Goal: Information Seeking & Learning: Learn about a topic

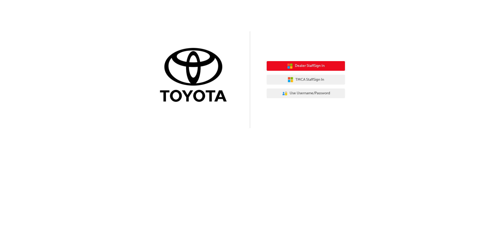
click at [322, 66] on span "Dealer Staff Sign In" at bounding box center [310, 66] width 30 height 6
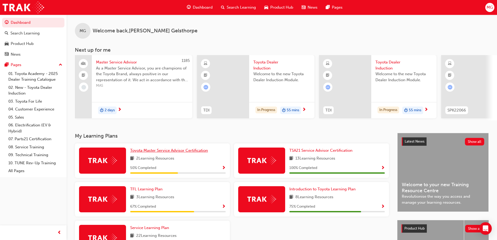
click at [182, 152] on span "Toyota Master Service Advisor Certification" at bounding box center [169, 150] width 78 height 5
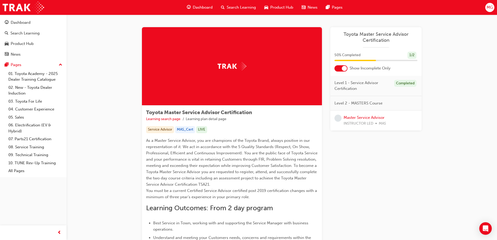
click at [362, 102] on span "Level 2 - MASTERS Course" at bounding box center [358, 103] width 48 height 6
click at [361, 120] on div "Master Service Advisor INSTRUCTOR LED MAS" at bounding box center [364, 120] width 42 height 12
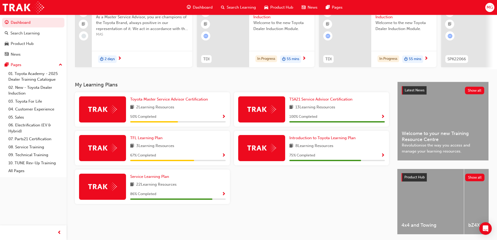
scroll to position [52, 0]
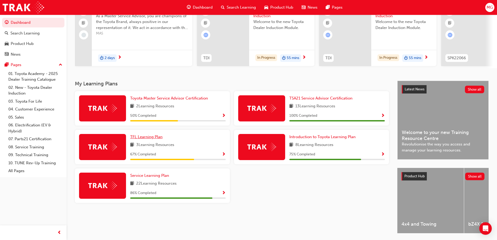
click at [144, 139] on span "TFL Learning Plan" at bounding box center [146, 136] width 32 height 5
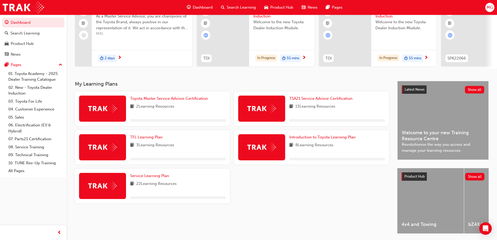
scroll to position [52, 0]
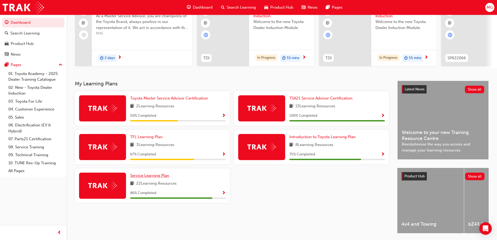
click at [146, 177] on span "Service Learning Plan" at bounding box center [149, 175] width 39 height 5
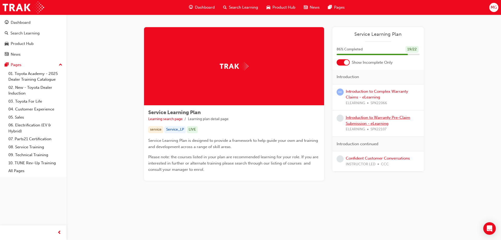
click at [381, 119] on link "Introduction to Warranty Pre-Claim Submission - eLearning" at bounding box center [377, 120] width 64 height 11
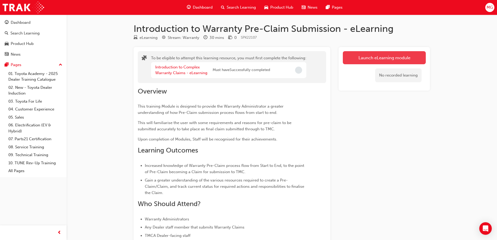
click at [358, 58] on button "Launch eLearning module" at bounding box center [384, 57] width 83 height 13
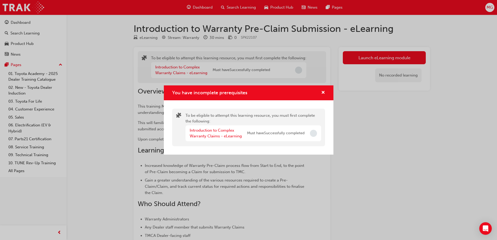
click at [267, 134] on span "Must have Successfully completed" at bounding box center [275, 133] width 57 height 6
click at [221, 130] on link "Introduction to Complex Warranty Claims - eLearning" at bounding box center [216, 133] width 52 height 11
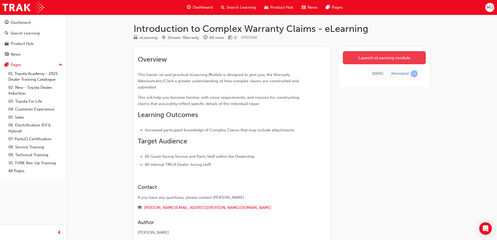
click at [367, 56] on link "Launch eLearning module" at bounding box center [384, 57] width 83 height 13
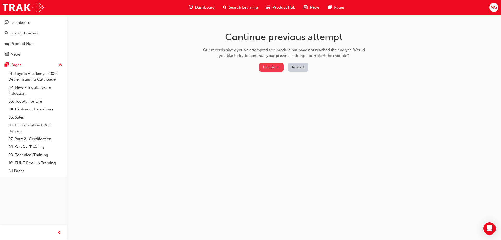
click at [272, 67] on button "Continue" at bounding box center [271, 67] width 25 height 9
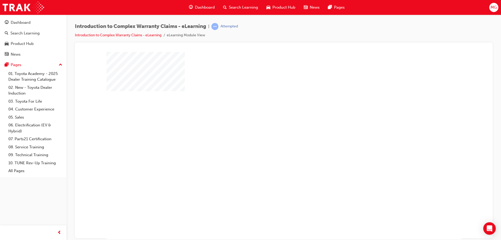
click at [269, 130] on div "play" at bounding box center [269, 130] width 0 height 0
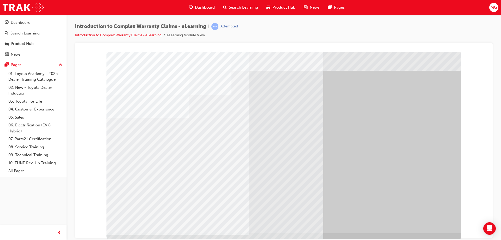
scroll to position [9, 0]
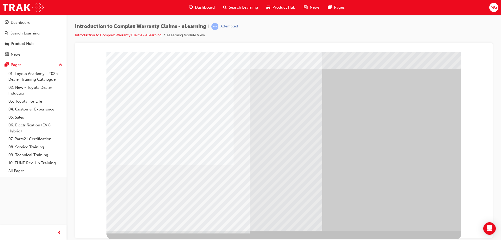
scroll to position [0, 0]
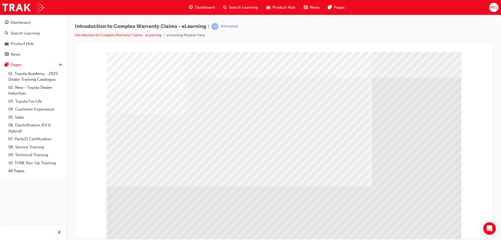
drag, startPoint x: 431, startPoint y: 226, endPoint x: 240, endPoint y: 215, distance: 190.9
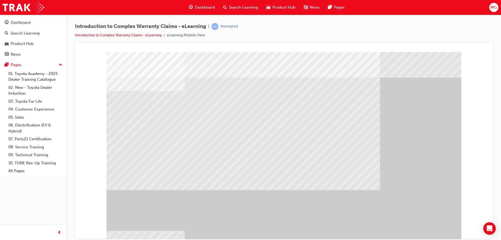
click at [433, 225] on div "" at bounding box center [283, 146] width 355 height 188
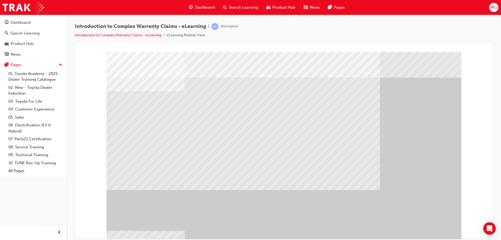
click at [437, 228] on div "" at bounding box center [283, 146] width 355 height 188
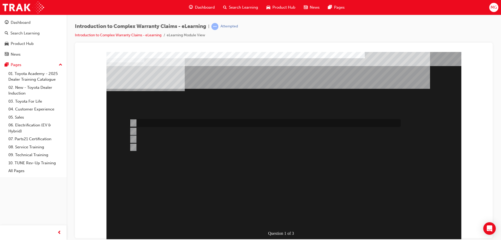
click at [235, 119] on div at bounding box center [263, 123] width 271 height 8
radio input "true"
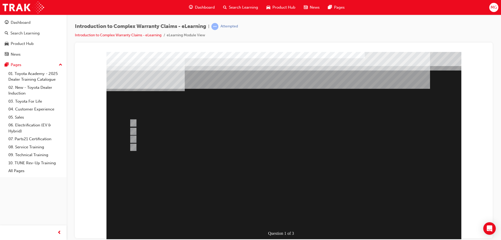
click at [283, 218] on div at bounding box center [283, 146] width 355 height 188
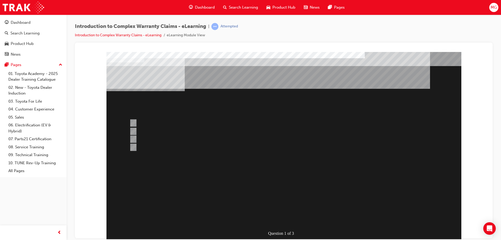
click at [327, 203] on div "" at bounding box center [283, 211] width 355 height 17
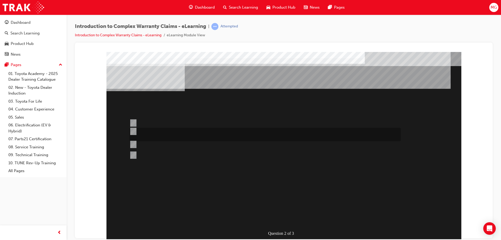
click at [169, 132] on div at bounding box center [263, 135] width 271 height 14
radio input "true"
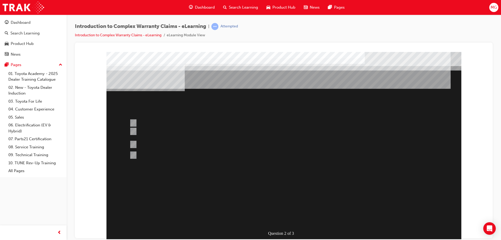
click at [329, 222] on div at bounding box center [283, 146] width 355 height 188
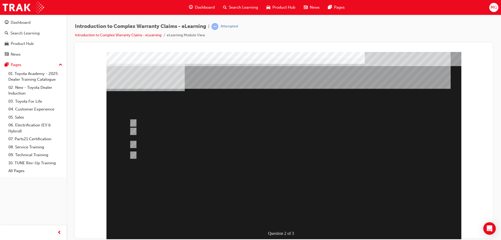
click at [319, 214] on div "Question 2 of 3" at bounding box center [283, 146] width 355 height 188
click at [237, 167] on div at bounding box center [263, 166] width 271 height 14
radio input "true"
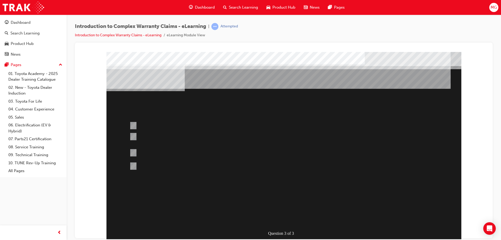
click at [135, 149] on div at bounding box center [283, 146] width 355 height 188
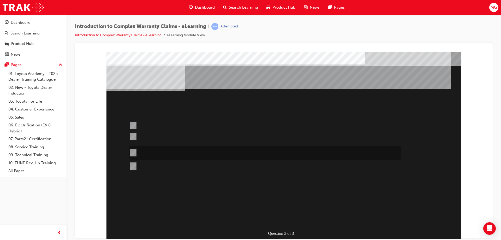
click at [135, 152] on input "Operation codes that end in 99 can be used to replace other operation code comb…" at bounding box center [132, 153] width 6 height 6
radio input "true"
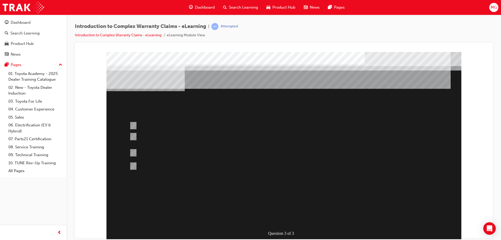
click at [361, 183] on div at bounding box center [283, 146] width 355 height 188
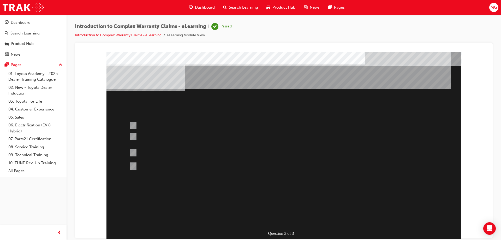
click at [361, 183] on div "Question 3 of 3" at bounding box center [283, 146] width 355 height 188
click at [289, 205] on div "" at bounding box center [283, 216] width 355 height 22
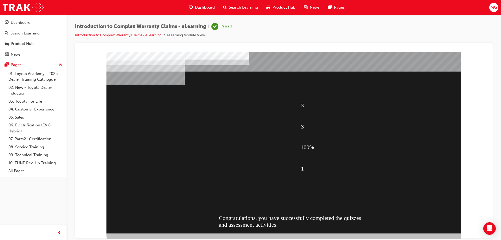
scroll to position [9, 0]
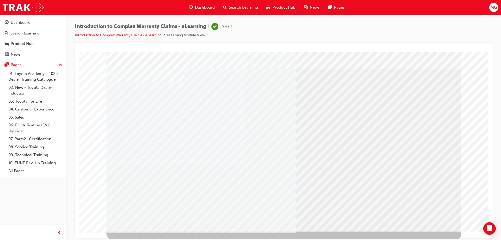
scroll to position [0, 0]
